Goal: Task Accomplishment & Management: Manage account settings

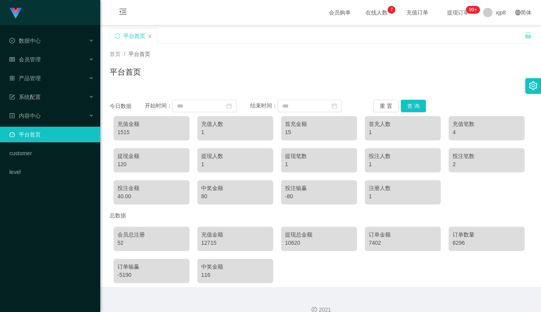
click at [203, 244] on div "12715" at bounding box center [235, 243] width 68 height 8
click at [292, 244] on div "10620" at bounding box center [319, 243] width 68 height 8
click at [211, 242] on div "12715" at bounding box center [235, 243] width 68 height 8
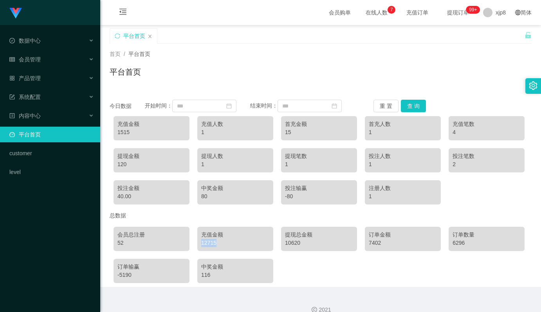
click at [211, 242] on div "12715" at bounding box center [235, 243] width 68 height 8
click at [496, 31] on span "退出登录" at bounding box center [496, 34] width 22 height 6
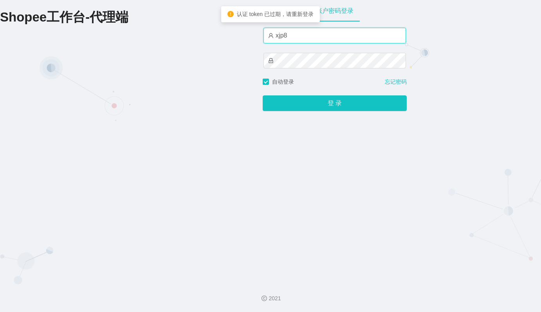
click at [286, 38] on input "xjp8" at bounding box center [334, 36] width 142 height 16
type input "xjp1"
click at [263, 95] on button "登 录" at bounding box center [335, 103] width 144 height 16
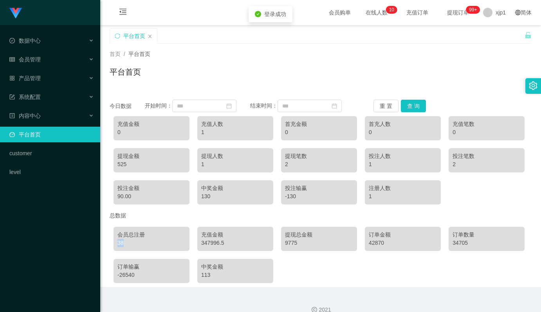
drag, startPoint x: 117, startPoint y: 243, endPoint x: 125, endPoint y: 243, distance: 8.6
click at [125, 243] on div "会员总注册 38" at bounding box center [151, 239] width 76 height 24
click at [207, 242] on div "347996.5" at bounding box center [235, 243] width 68 height 8
click at [211, 244] on div "347996.5" at bounding box center [235, 243] width 68 height 8
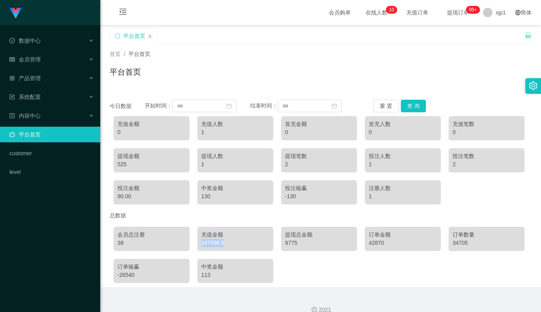
click at [211, 244] on div "347996.5" at bounding box center [235, 243] width 68 height 8
click at [287, 242] on div "9775" at bounding box center [319, 243] width 68 height 8
drag, startPoint x: 203, startPoint y: 245, endPoint x: 222, endPoint y: 244, distance: 18.8
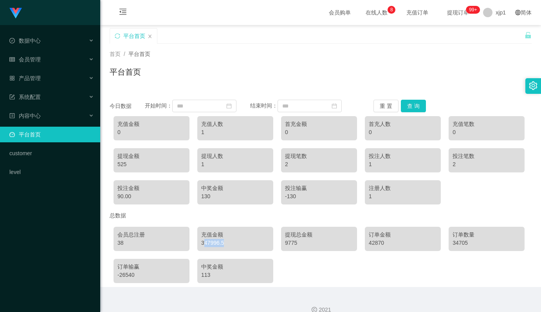
click at [223, 244] on div "347996.5" at bounding box center [235, 243] width 68 height 8
click at [209, 244] on div "347996.5" at bounding box center [235, 243] width 68 height 8
click at [373, 242] on div "42870" at bounding box center [403, 243] width 68 height 8
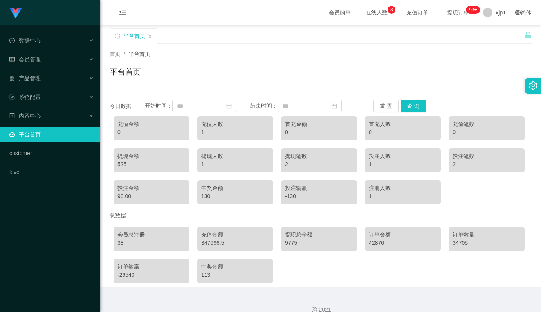
click at [211, 244] on div "347996.5" at bounding box center [235, 243] width 68 height 8
click at [493, 36] on span "退出登录" at bounding box center [496, 34] width 22 height 6
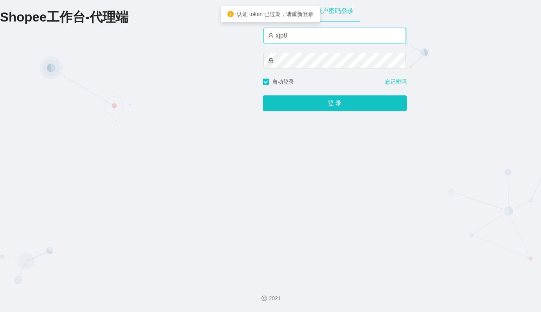
click at [287, 38] on input "xjp8" at bounding box center [334, 36] width 142 height 16
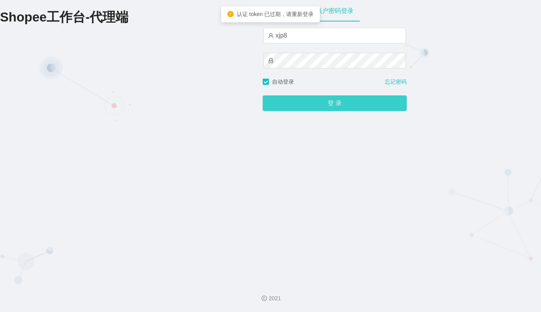
click at [344, 104] on button "登 录" at bounding box center [335, 103] width 144 height 16
